Goal: Check status: Check status

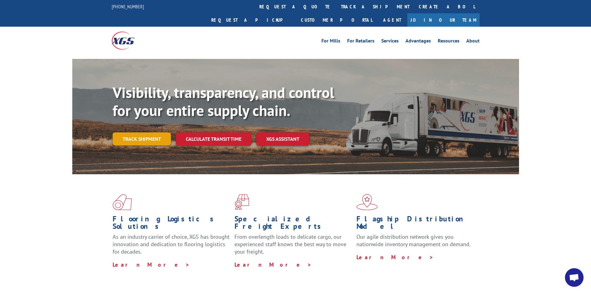
click at [141, 132] on link "Track shipment" at bounding box center [142, 138] width 58 height 13
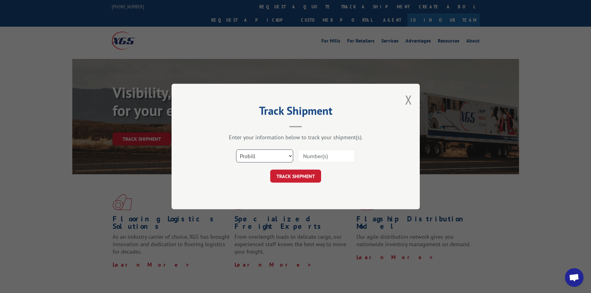
click at [264, 162] on select "Select category... Probill BOL PO" at bounding box center [264, 155] width 57 height 13
click at [264, 160] on select "Select category... Probill BOL PO" at bounding box center [264, 155] width 57 height 13
click at [325, 158] on input at bounding box center [326, 155] width 57 height 13
paste input "17262150"
type input "17262150"
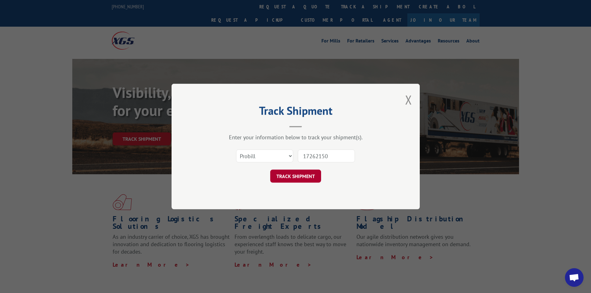
click at [312, 175] on button "TRACK SHIPMENT" at bounding box center [295, 176] width 51 height 13
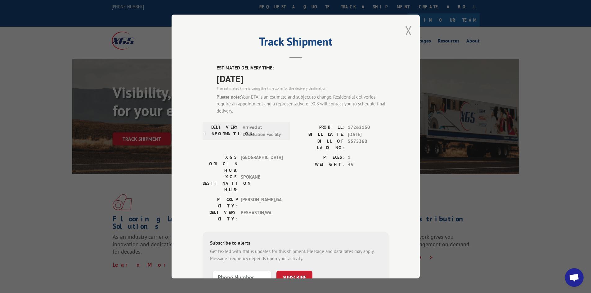
click at [405, 31] on button "Close modal" at bounding box center [408, 30] width 7 height 16
